Goal: Task Accomplishment & Management: Manage account settings

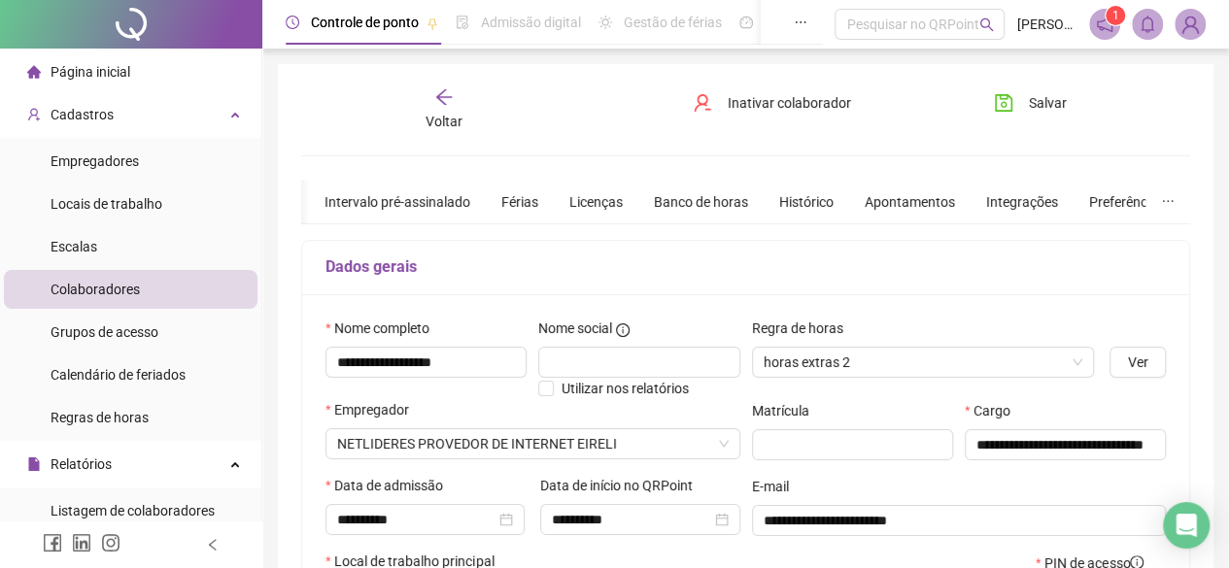
click at [112, 67] on span "Página inicial" at bounding box center [91, 72] width 80 height 16
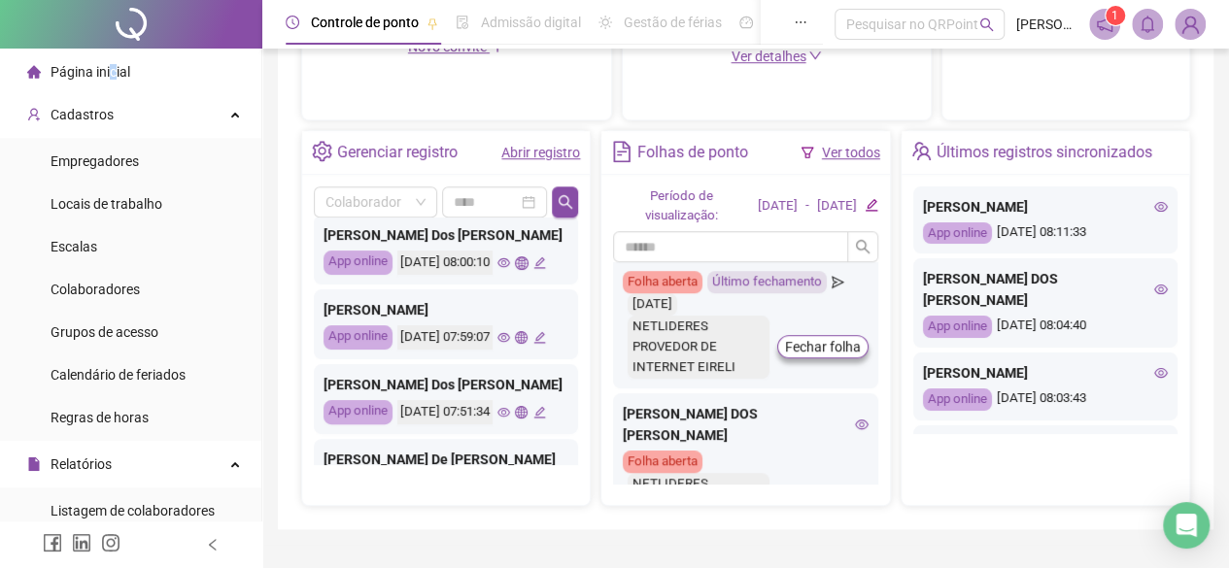
scroll to position [574, 0]
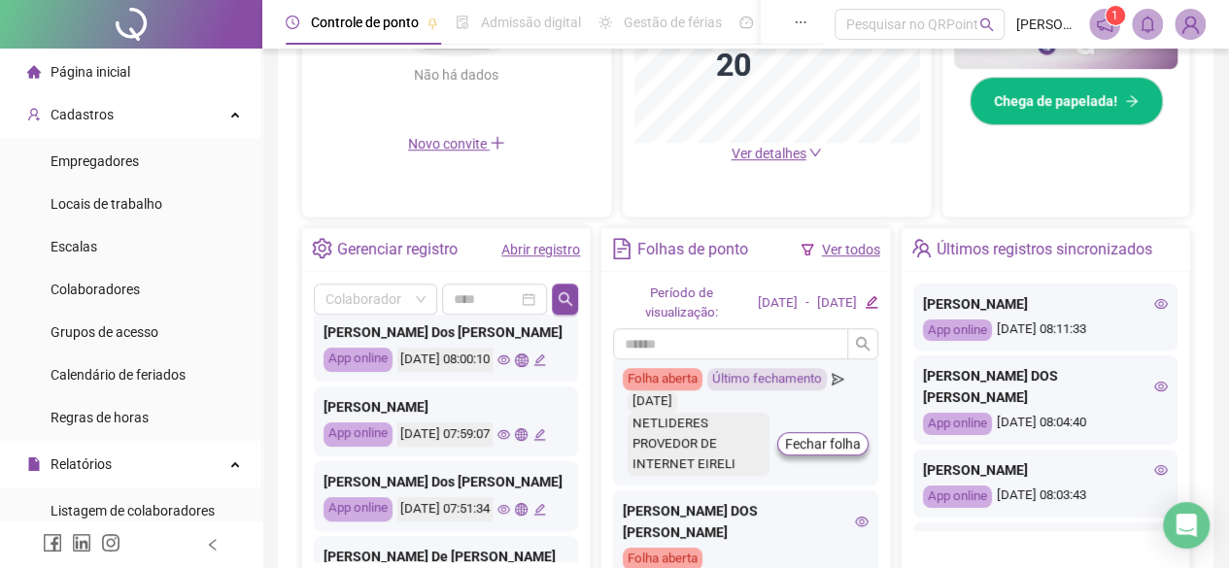
click at [1091, 245] on div "Últimos registros sincronizados" at bounding box center [1045, 249] width 216 height 33
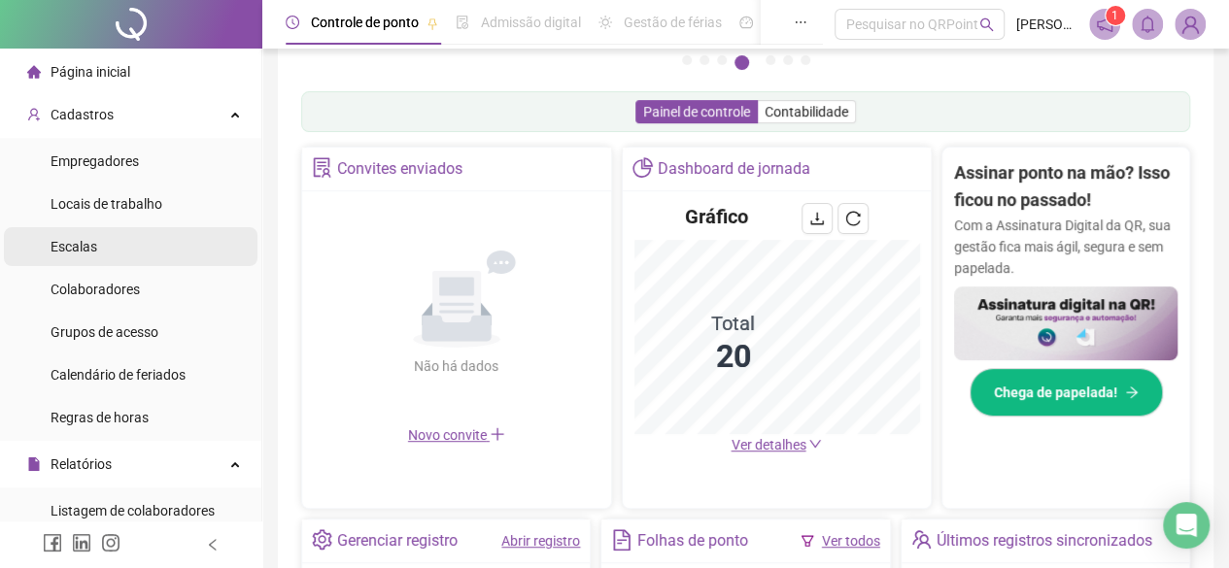
scroll to position [88, 0]
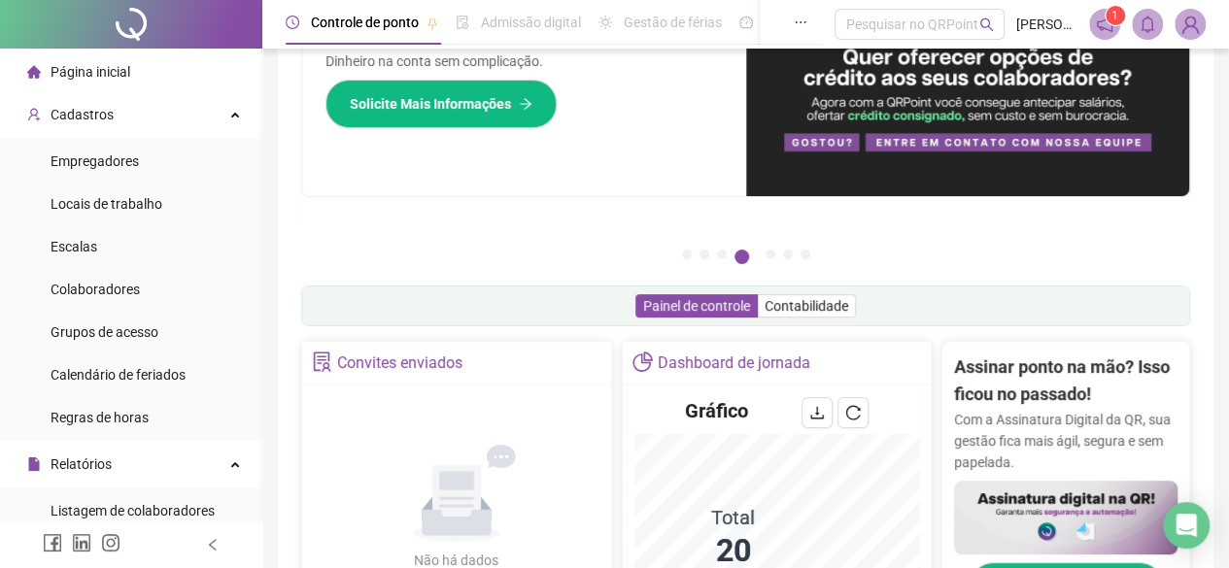
click at [113, 83] on div "Página inicial" at bounding box center [78, 71] width 103 height 39
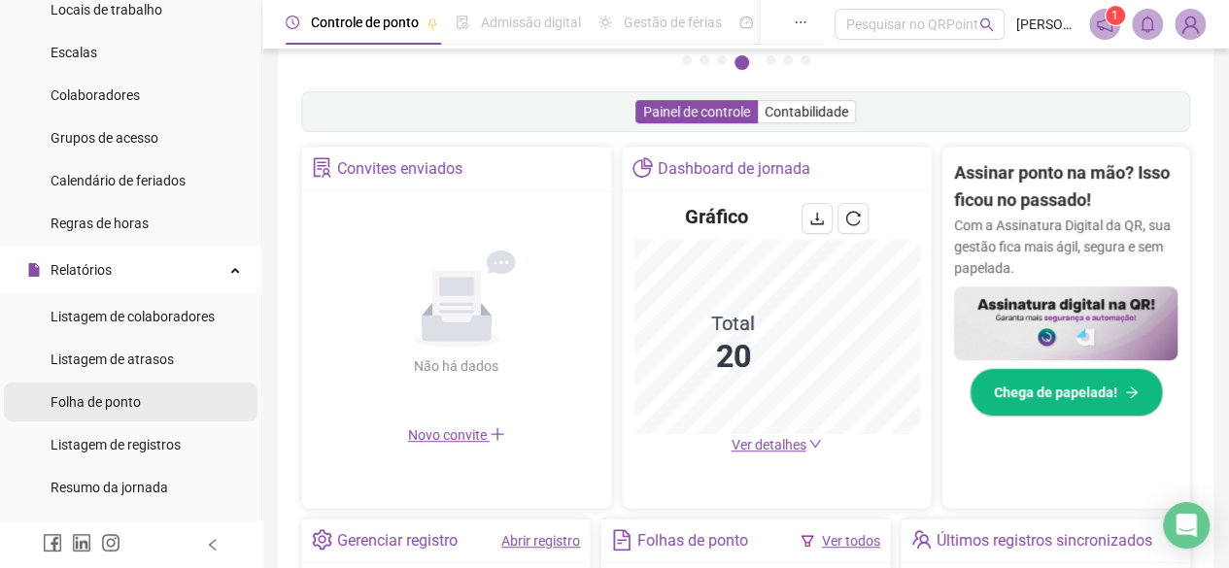
scroll to position [291, 0]
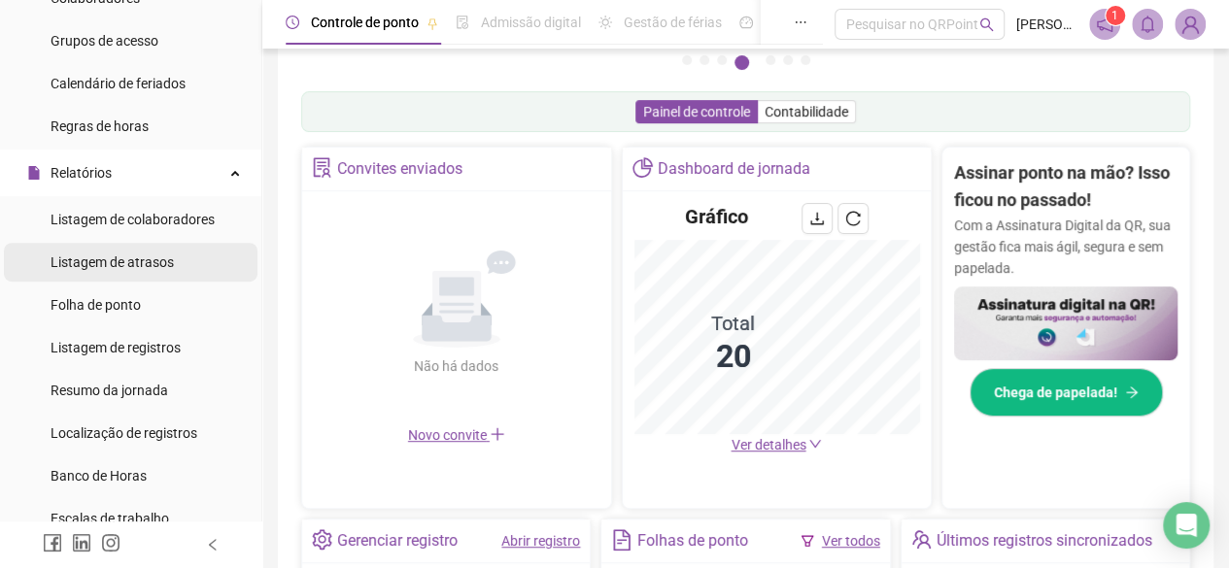
click at [180, 268] on li "Listagem de atrasos" at bounding box center [131, 262] width 254 height 39
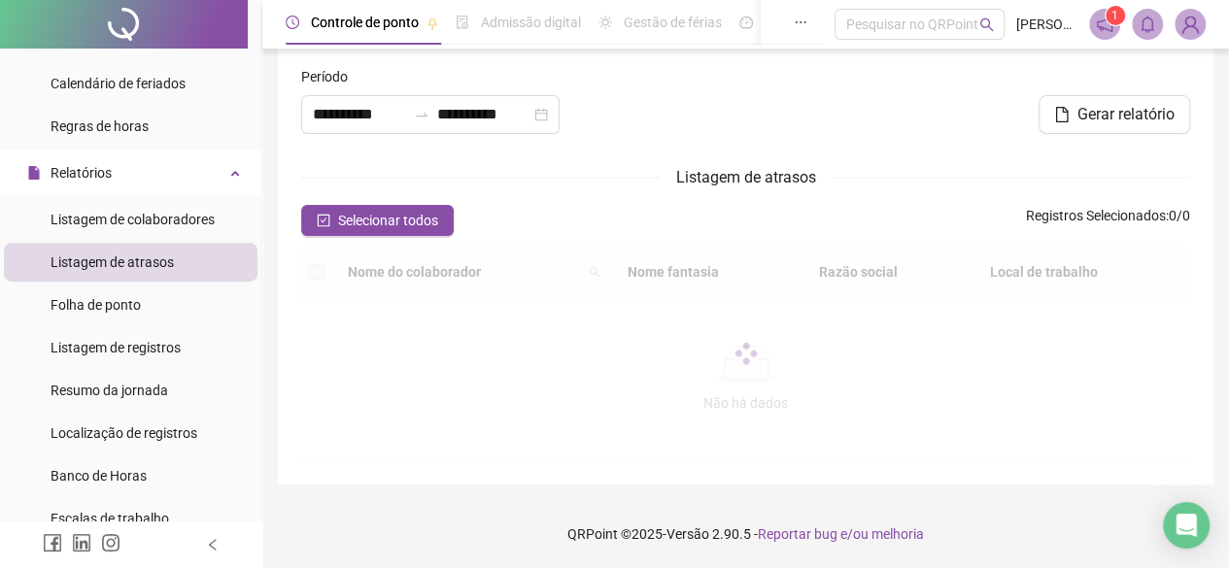
type input "**********"
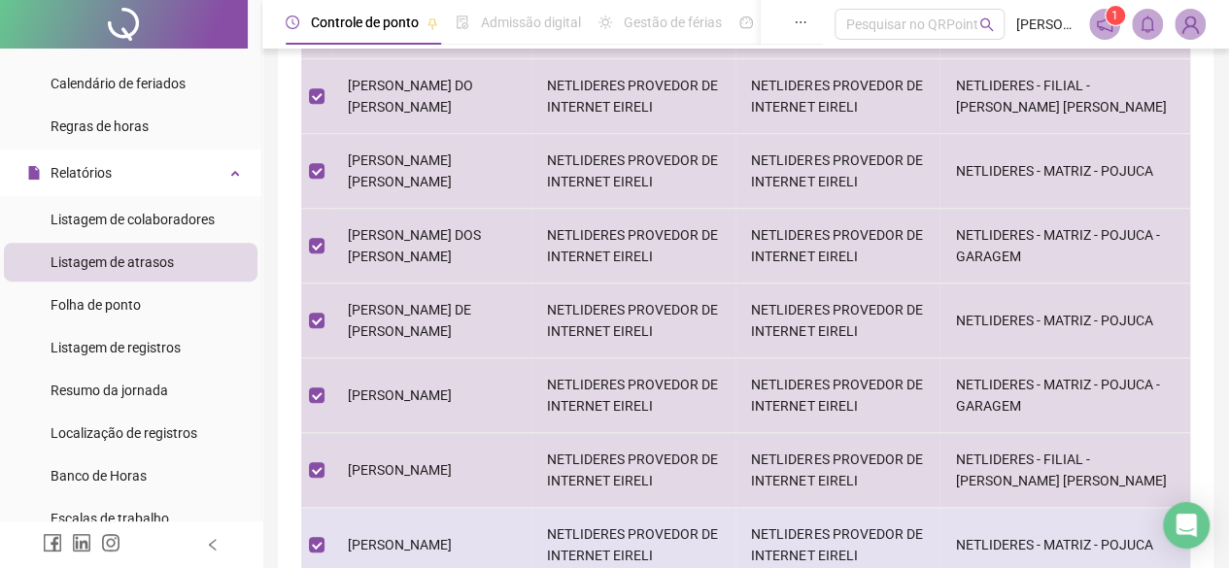
scroll to position [665, 0]
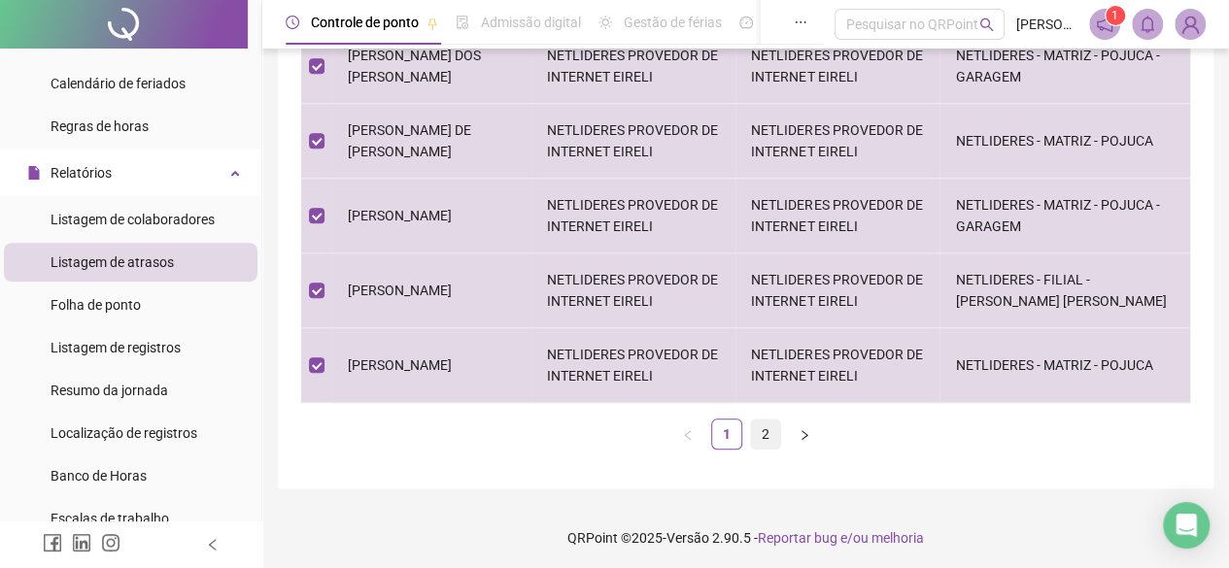
click at [762, 436] on link "2" at bounding box center [765, 434] width 29 height 29
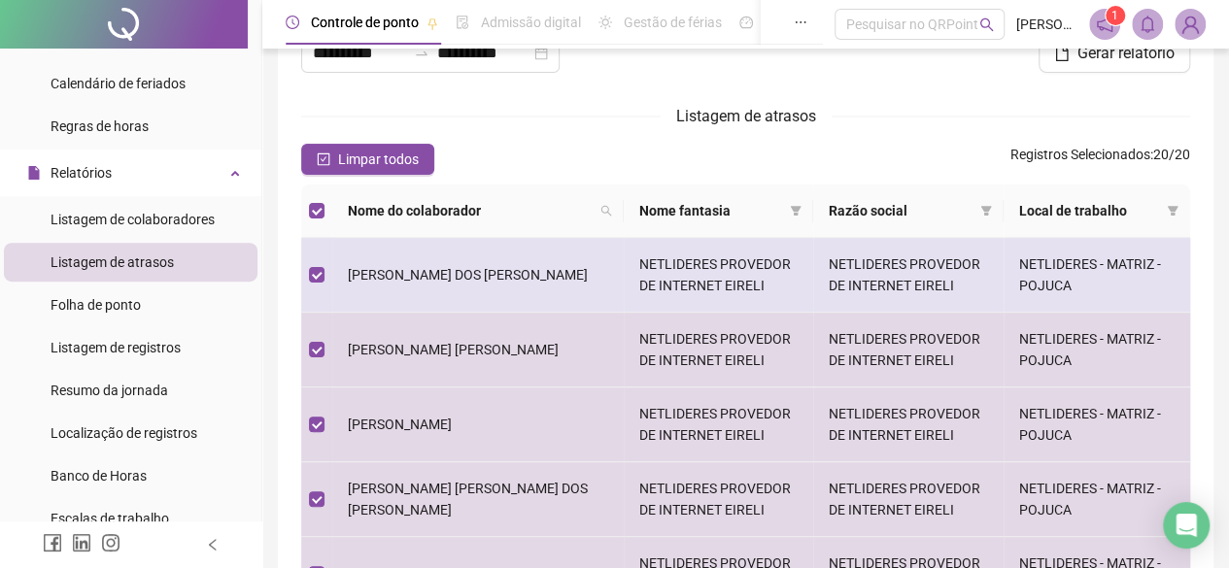
scroll to position [0, 0]
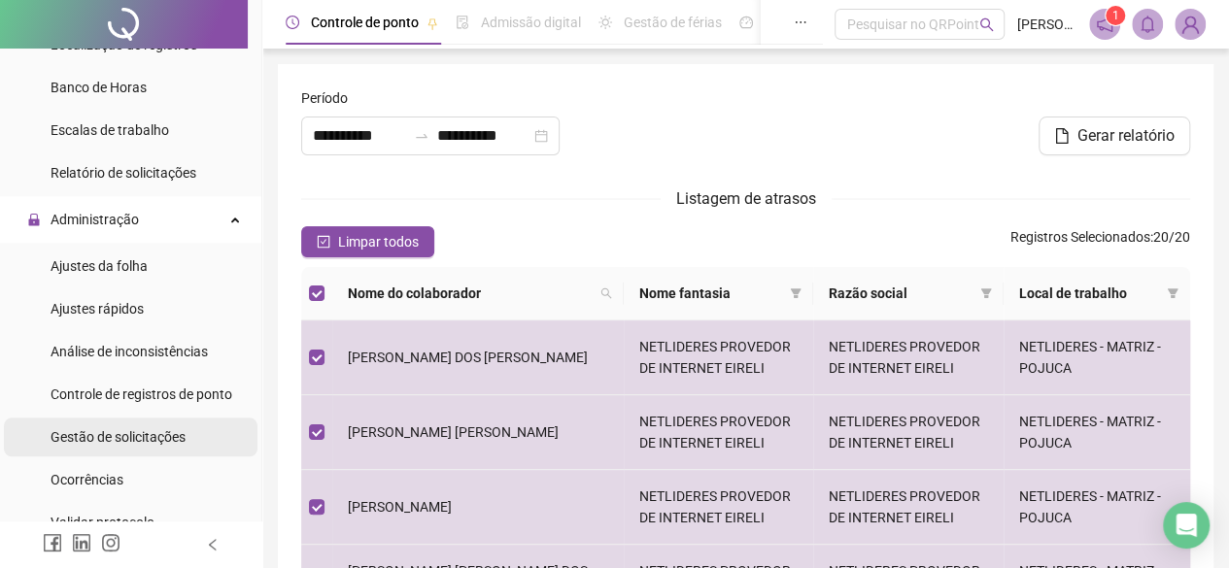
click at [146, 450] on div "Gestão de solicitações" at bounding box center [118, 437] width 135 height 39
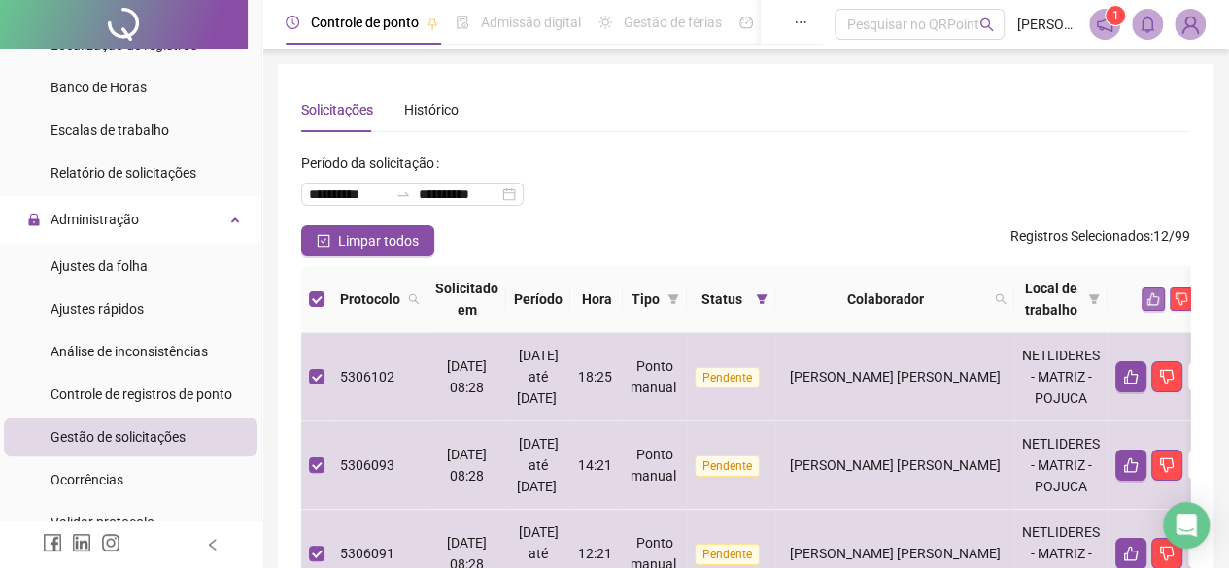
click at [1146, 300] on icon "like" at bounding box center [1153, 299] width 14 height 14
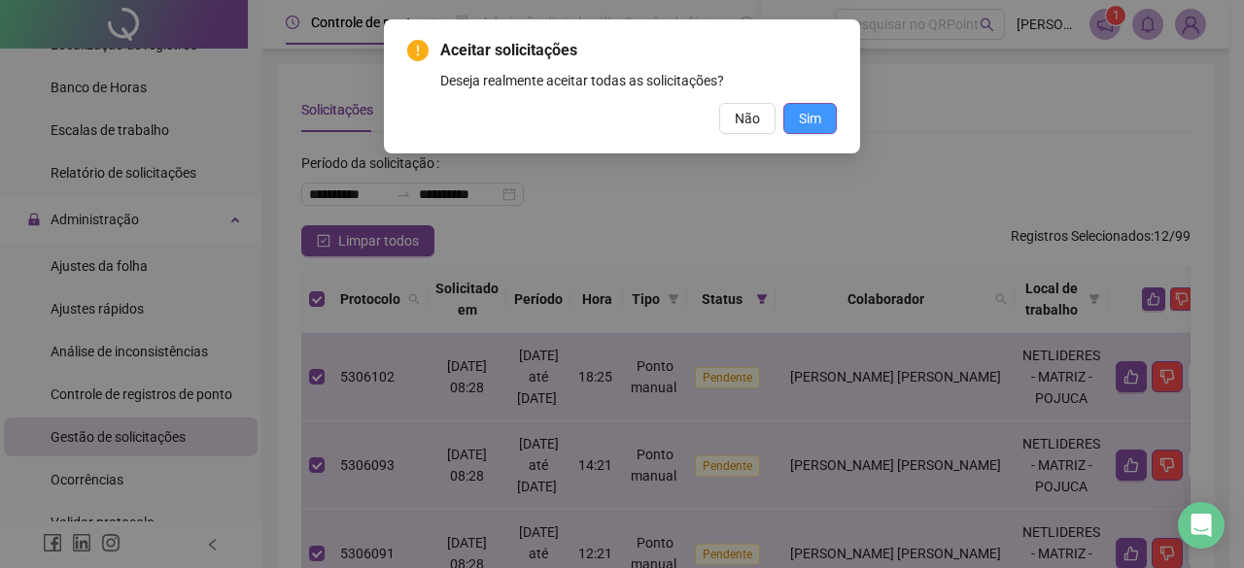
click at [814, 118] on span "Sim" at bounding box center [810, 118] width 22 height 21
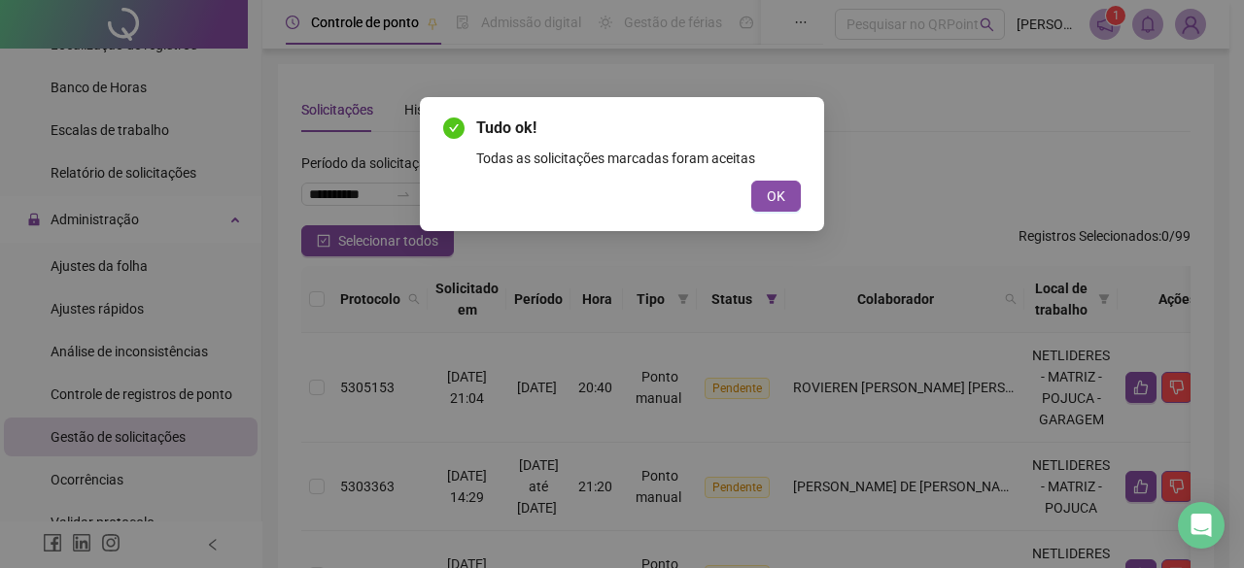
drag, startPoint x: 779, startPoint y: 198, endPoint x: 721, endPoint y: 219, distance: 61.8
click at [777, 201] on span "OK" at bounding box center [776, 196] width 18 height 21
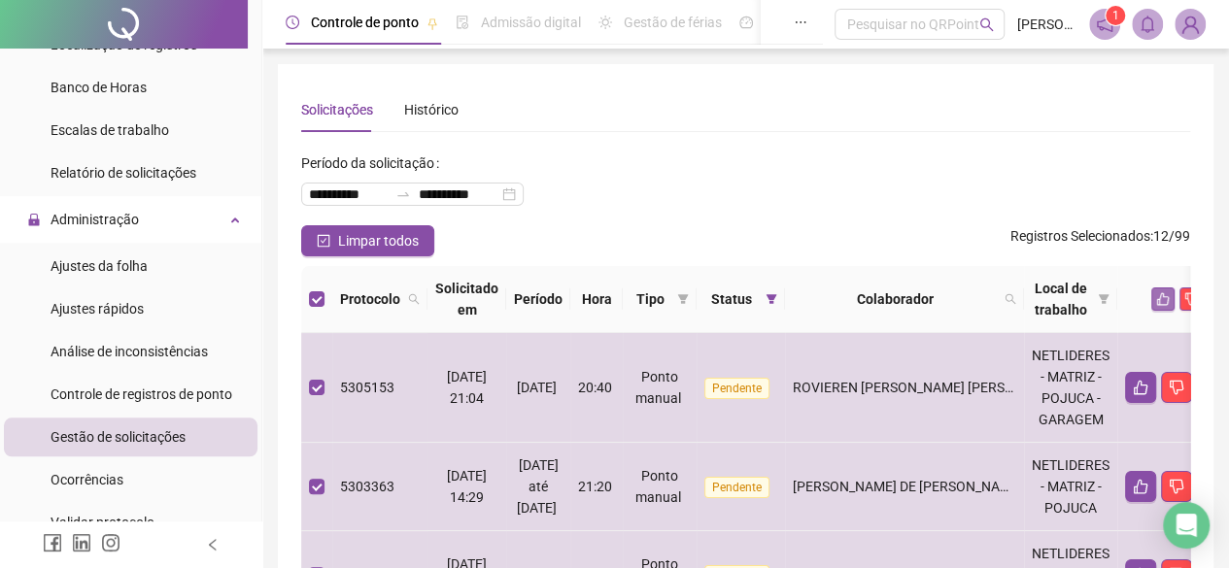
click at [1170, 294] on icon "like" at bounding box center [1163, 299] width 14 height 14
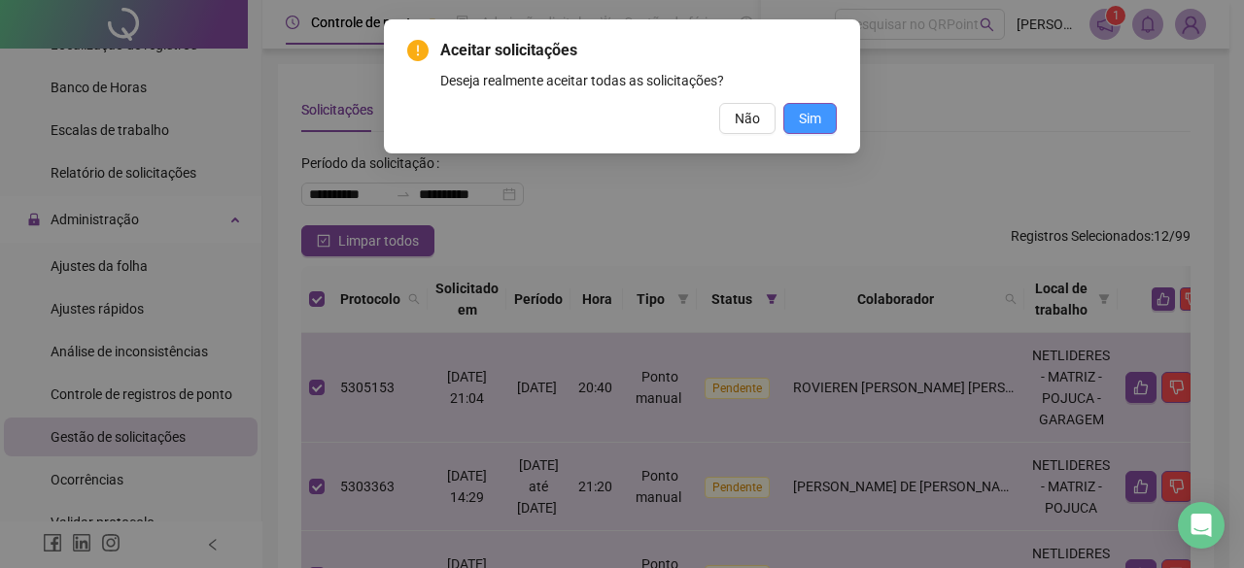
drag, startPoint x: 812, startPoint y: 125, endPoint x: 806, endPoint y: 137, distance: 13.0
click at [812, 125] on span "Sim" at bounding box center [810, 118] width 22 height 21
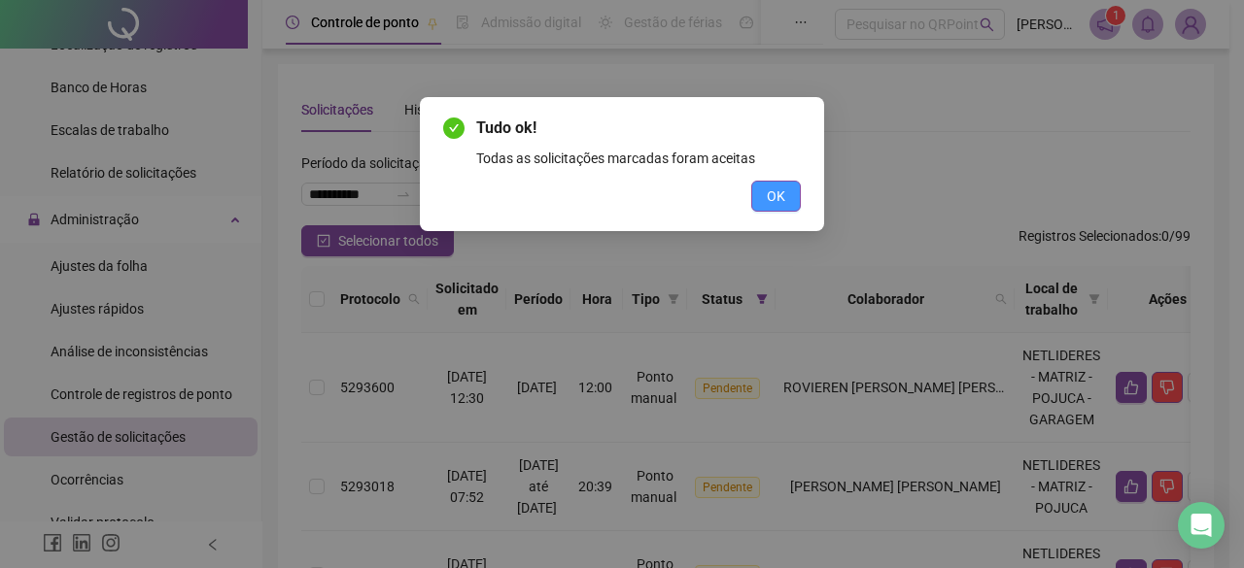
click at [771, 190] on span "OK" at bounding box center [776, 196] width 18 height 21
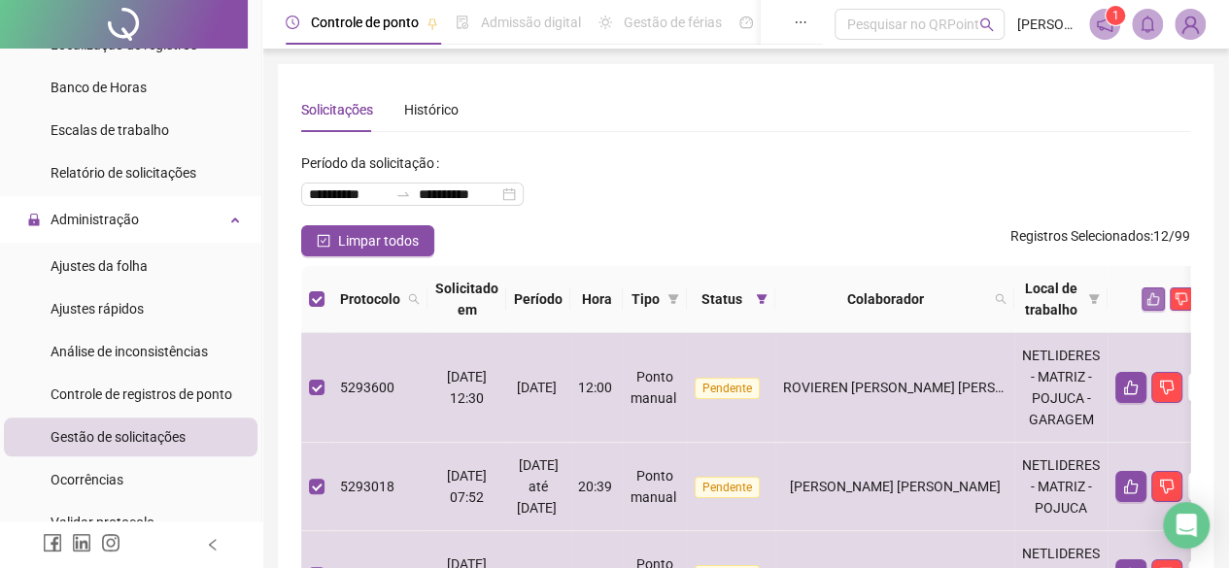
click at [1160, 294] on icon "like" at bounding box center [1153, 299] width 14 height 14
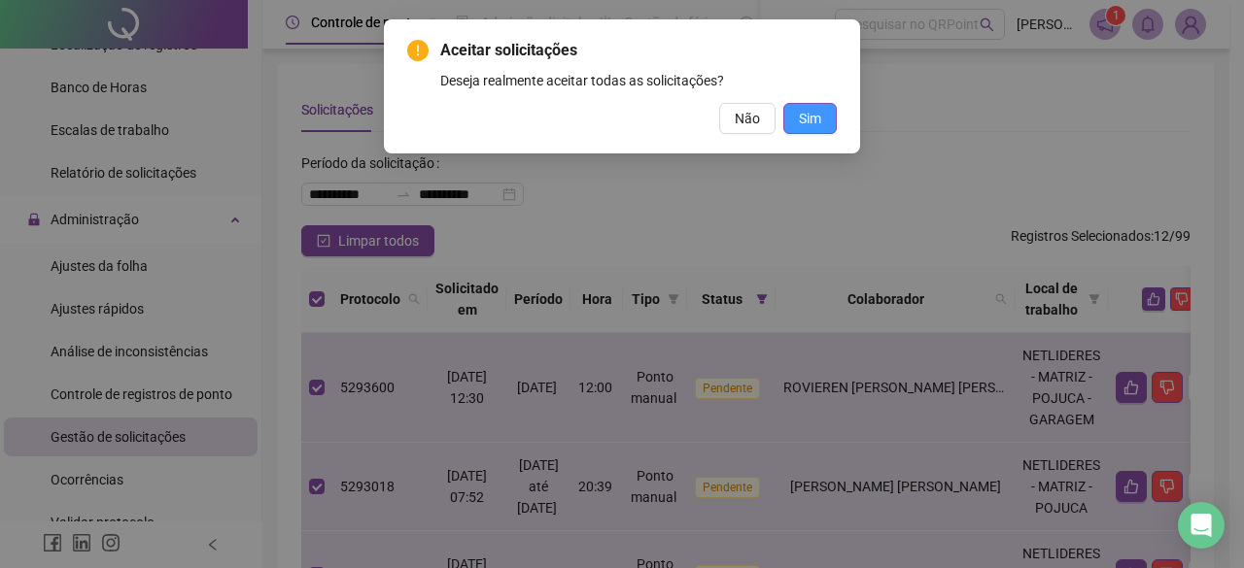
click at [829, 122] on button "Sim" at bounding box center [809, 118] width 53 height 31
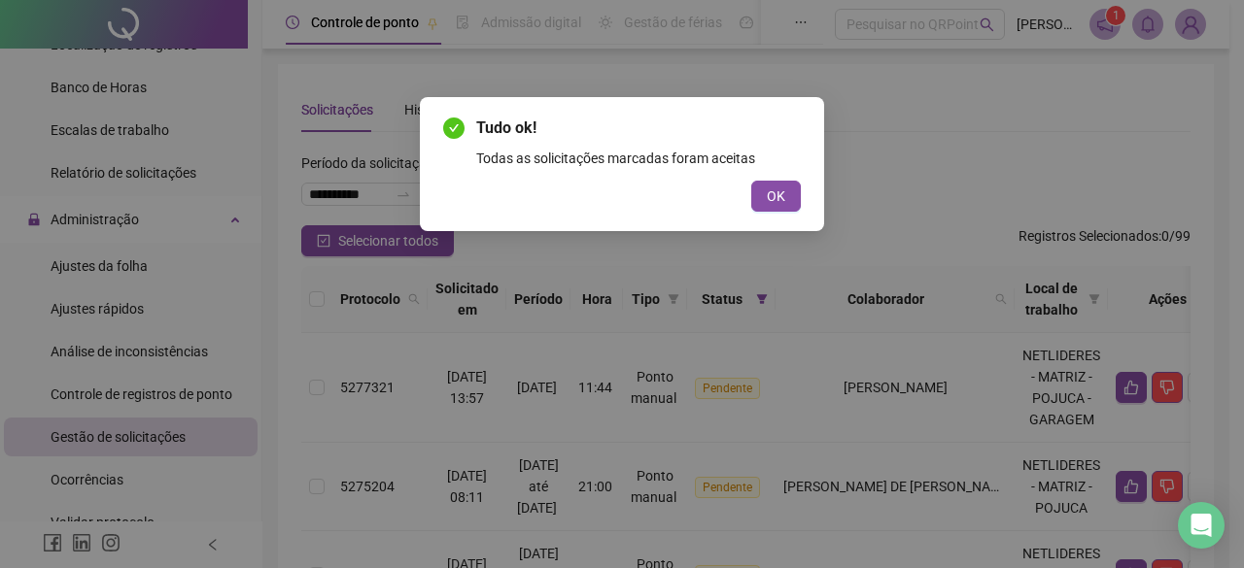
drag, startPoint x: 763, startPoint y: 196, endPoint x: 754, endPoint y: 206, distance: 13.1
click at [764, 197] on button "OK" at bounding box center [776, 196] width 50 height 31
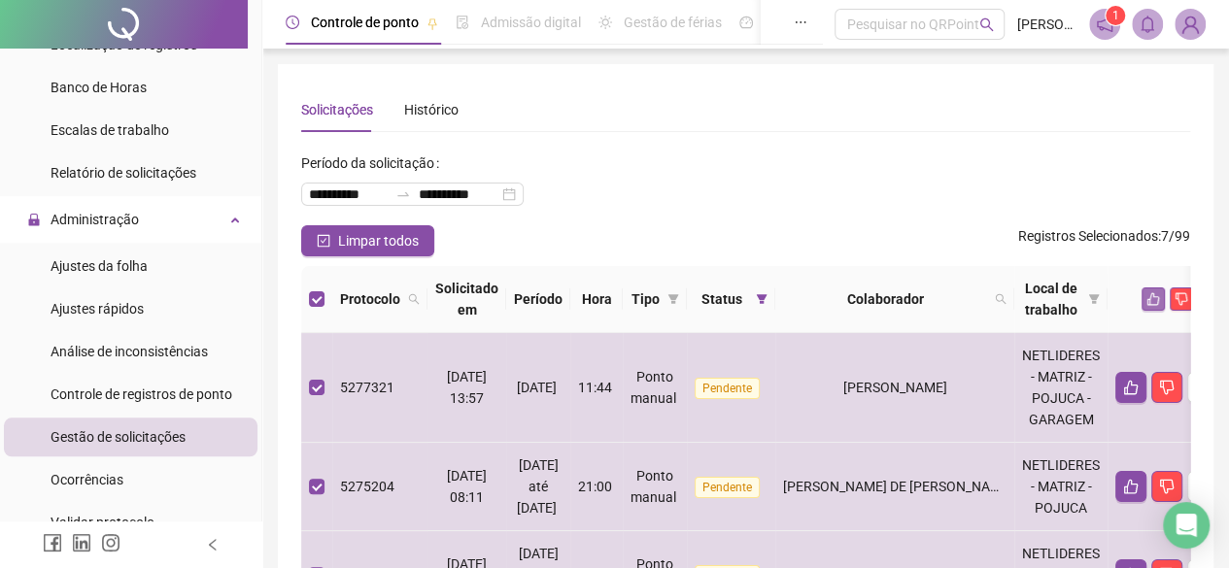
click at [1160, 302] on icon "like" at bounding box center [1153, 299] width 14 height 14
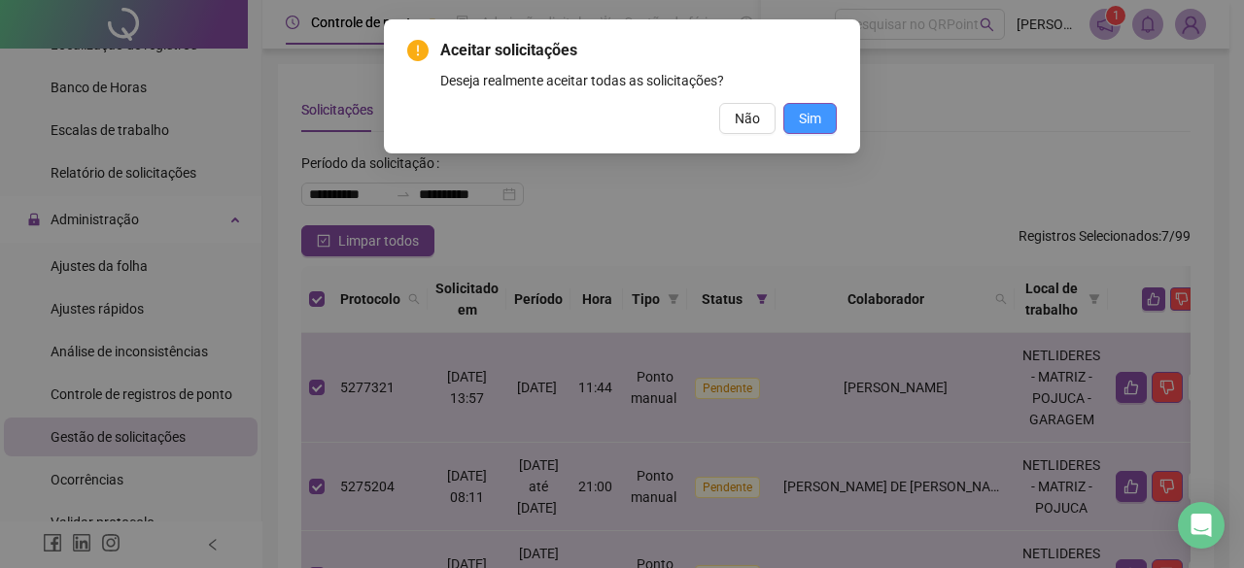
click at [800, 114] on span "Sim" at bounding box center [810, 118] width 22 height 21
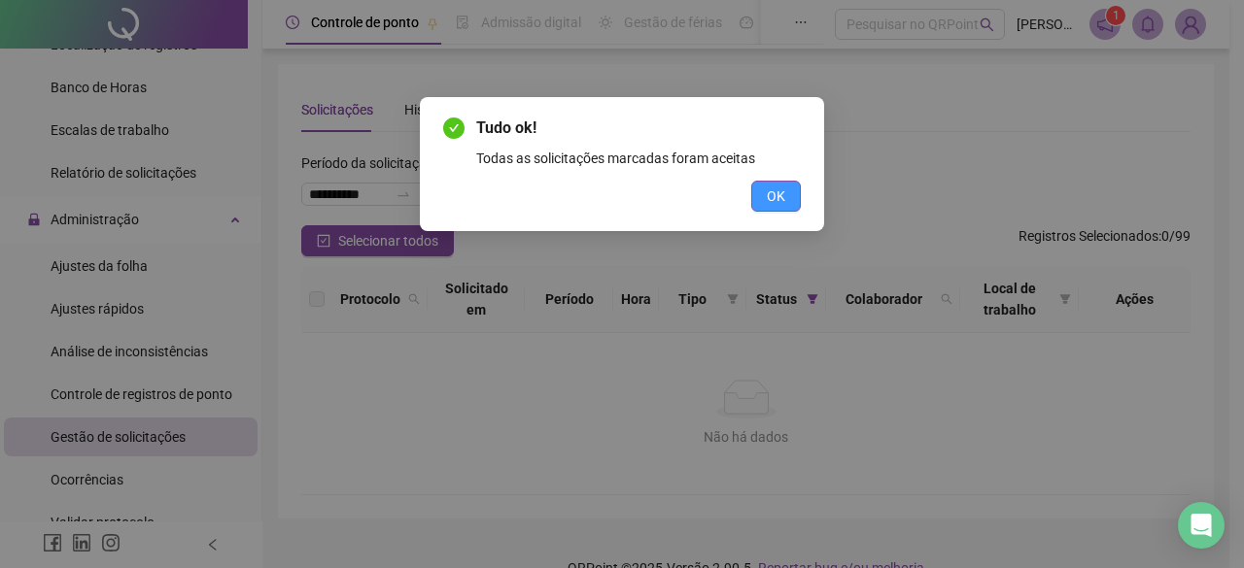
click at [762, 195] on button "OK" at bounding box center [776, 196] width 50 height 31
